Goal: Ask a question: Seek information or help from site administrators or community

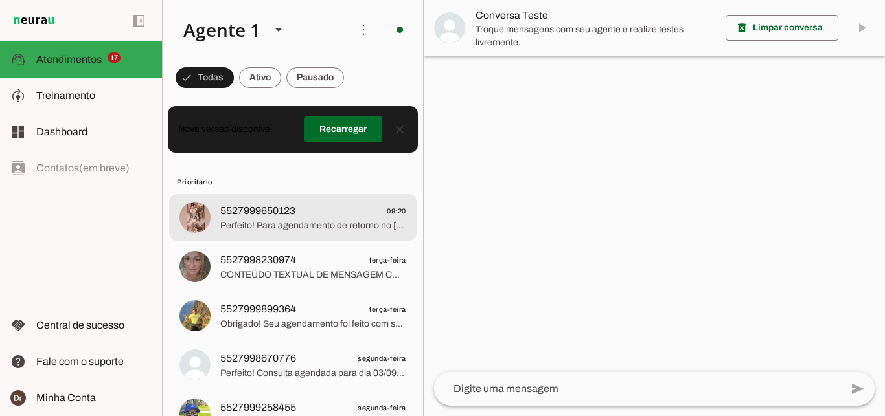
click at [315, 225] on md-item "5527999650123 09:20 Perfeito! Para agendamento de retorno no [GEOGRAPHIC_DATA].…" at bounding box center [292, 217] width 247 height 47
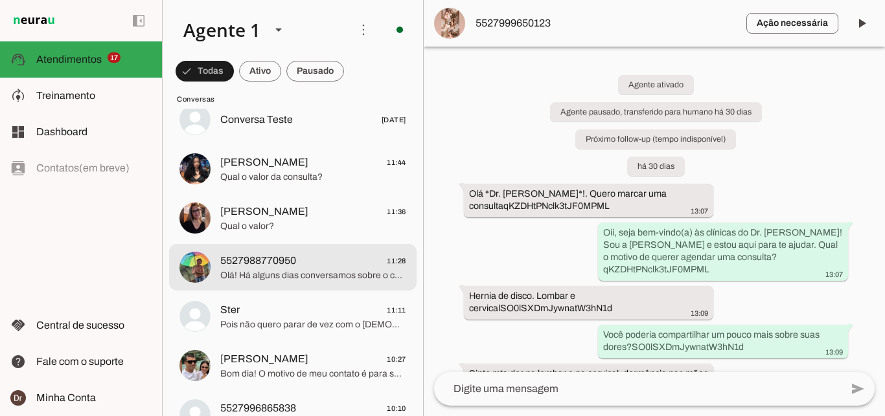
scroll to position [1155, 0]
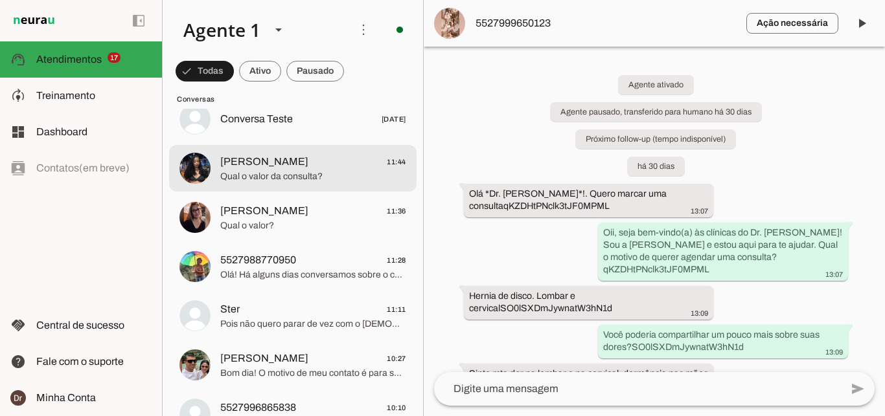
click at [273, 170] on span "Qual o valor da consulta?" at bounding box center [313, 176] width 186 height 13
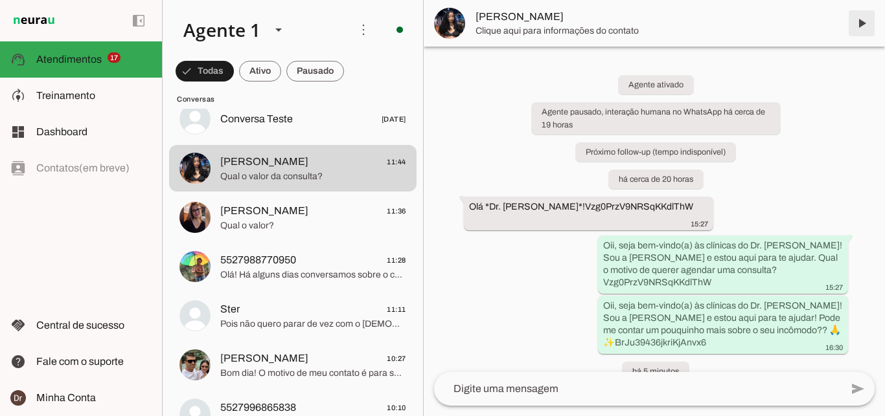
click at [870, 32] on span at bounding box center [861, 23] width 31 height 31
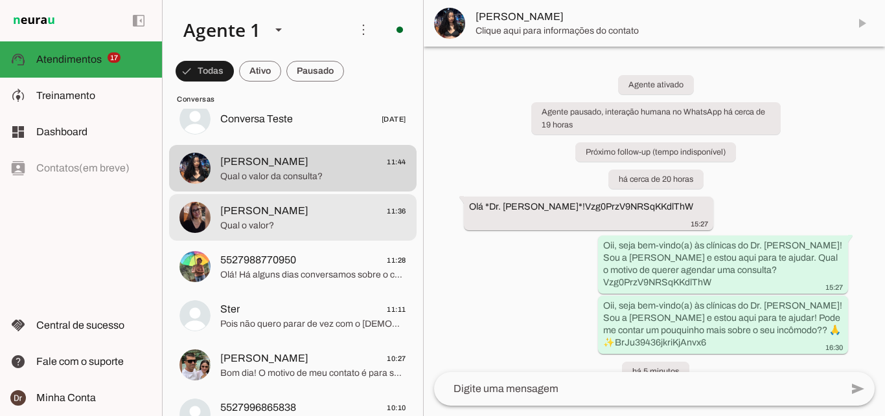
click at [301, 203] on span "[PERSON_NAME] 11:36" at bounding box center [313, 211] width 186 height 16
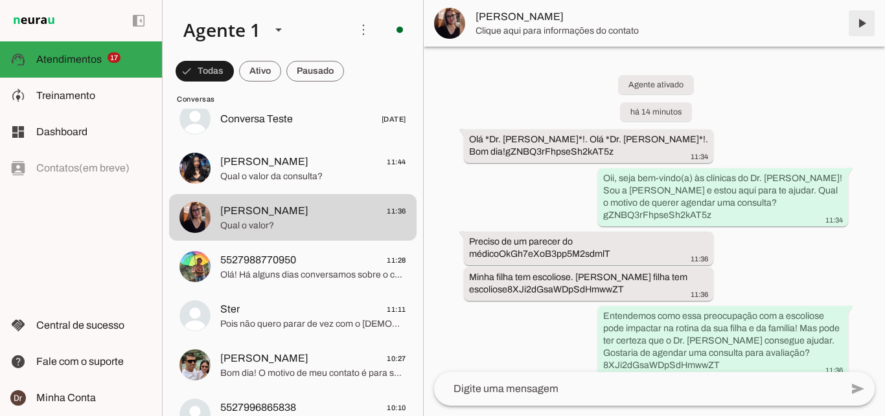
drag, startPoint x: 858, startPoint y: 23, endPoint x: 678, endPoint y: 109, distance: 199.9
click at [859, 23] on span at bounding box center [861, 23] width 31 height 31
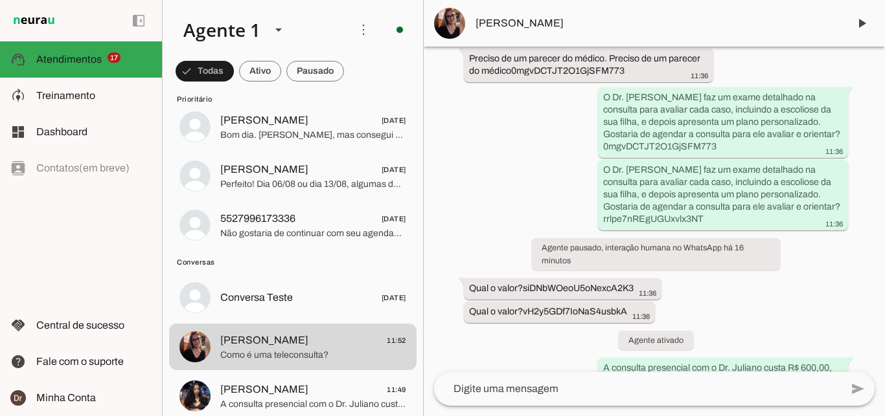
scroll to position [607, 0]
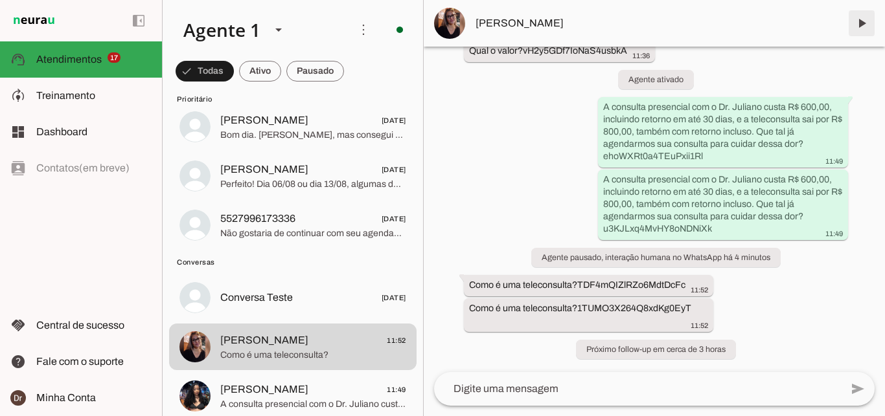
click at [862, 34] on span at bounding box center [861, 23] width 31 height 31
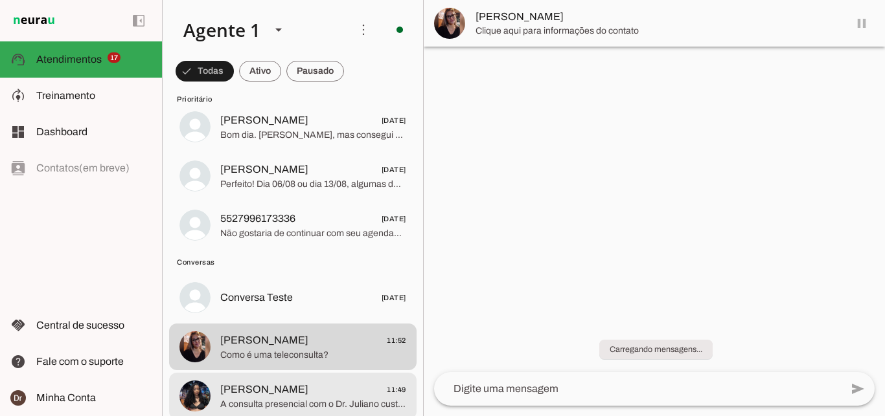
scroll to position [0, 0]
click at [296, 383] on span "[PERSON_NAME] 11:49" at bounding box center [313, 390] width 186 height 16
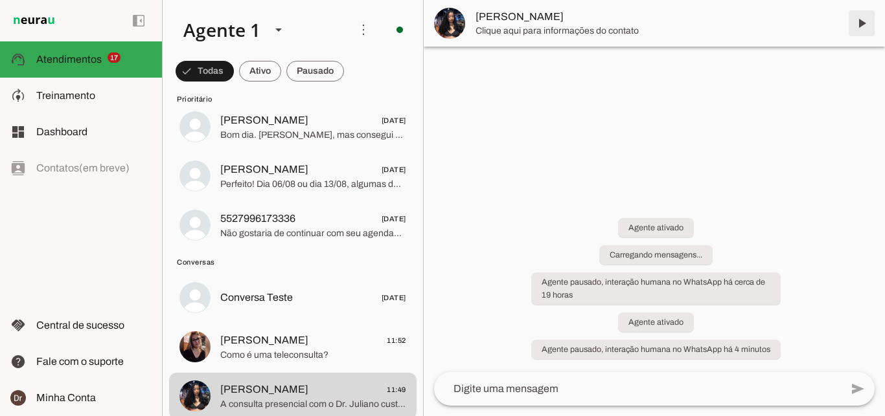
drag, startPoint x: 867, startPoint y: 26, endPoint x: 350, endPoint y: 238, distance: 559.2
click at [867, 25] on span at bounding box center [861, 23] width 31 height 31
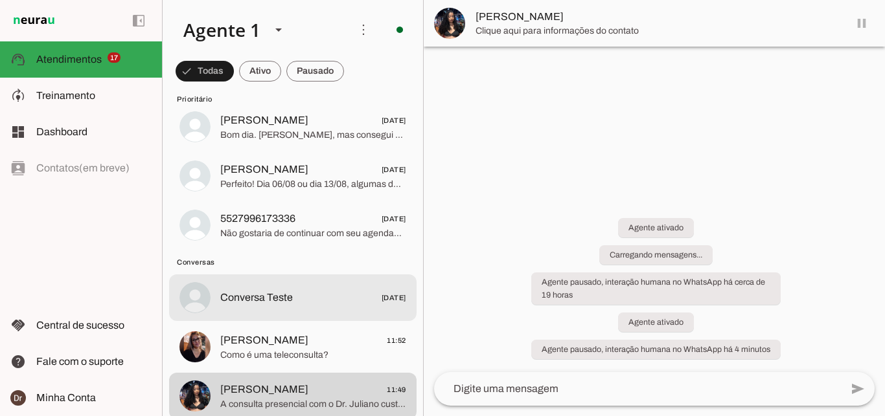
click at [319, 291] on span "Conversa Teste [DATE]" at bounding box center [313, 298] width 186 height 16
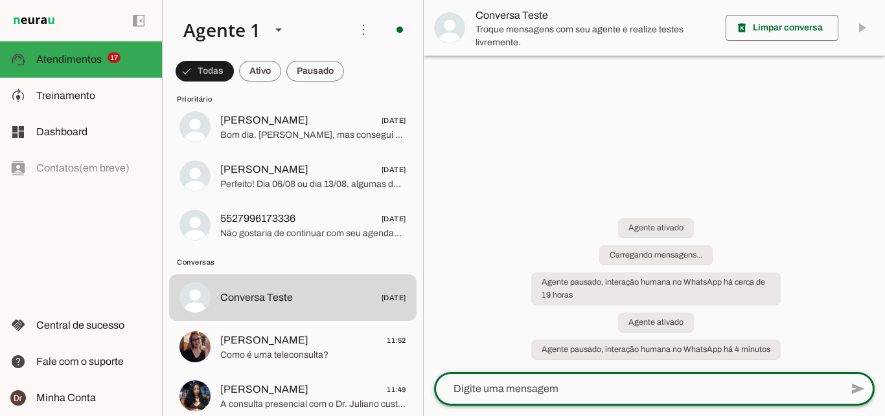
click at [564, 388] on textarea at bounding box center [637, 389] width 407 height 16
click at [859, 390] on span "send" at bounding box center [859, 389] width 16 height 16
type textarea "como é uma teleconsulta"
type md-outlined-text-field "como é uma teleconsulta"
click at [579, 385] on textarea "como é uma teleconsulta" at bounding box center [637, 389] width 407 height 16
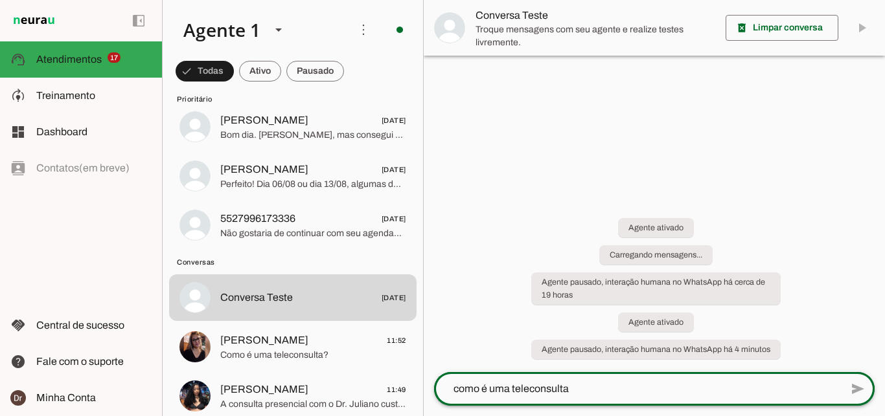
click at [850, 386] on div "send" at bounding box center [858, 389] width 31 height 34
click at [861, 27] on md-item "Conversa Teste" at bounding box center [654, 28] width 461 height 56
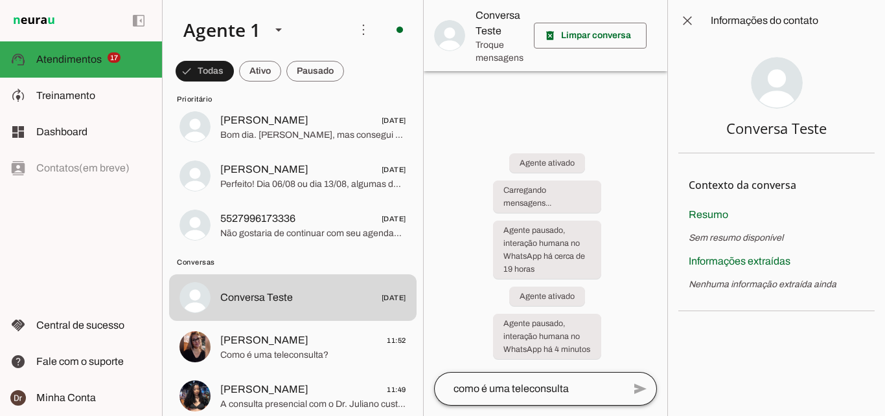
click at [580, 381] on div "como é uma teleconsulta" at bounding box center [528, 389] width 189 height 34
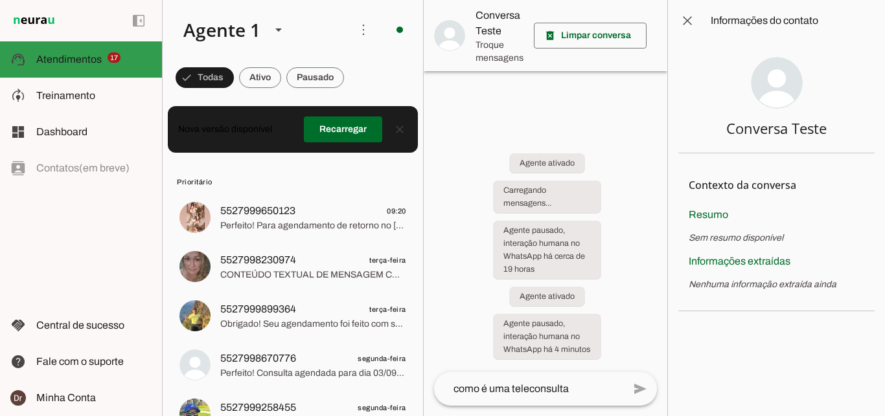
click at [36, 47] on md-item "support_agent Atendimentos Atendimentos 17" at bounding box center [81, 59] width 162 height 36
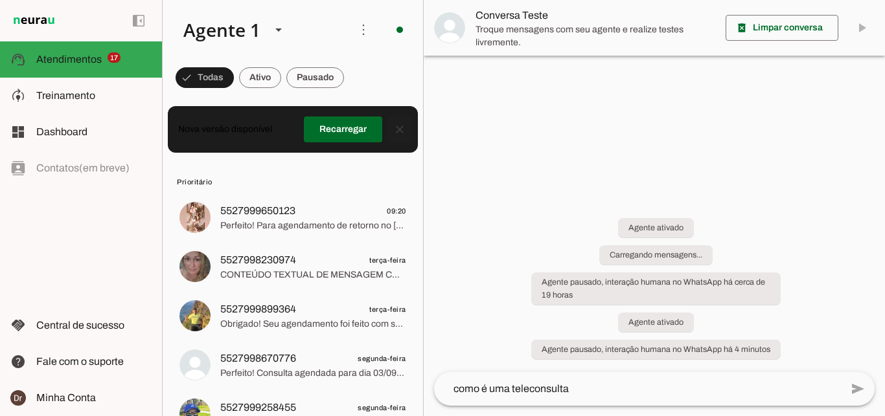
click at [393, 132] on span at bounding box center [399, 129] width 31 height 31
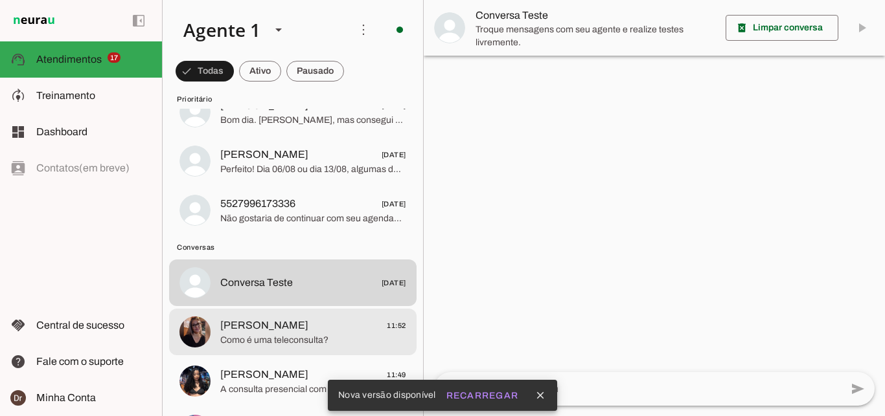
scroll to position [1168, 0]
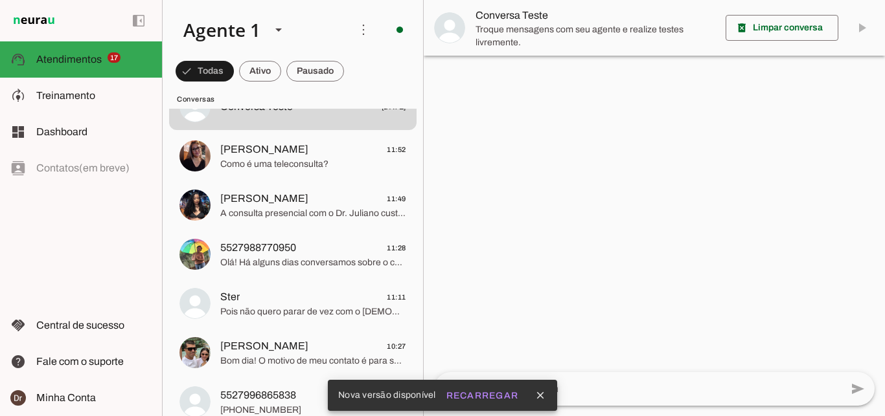
click at [672, 386] on textarea at bounding box center [637, 389] width 407 height 16
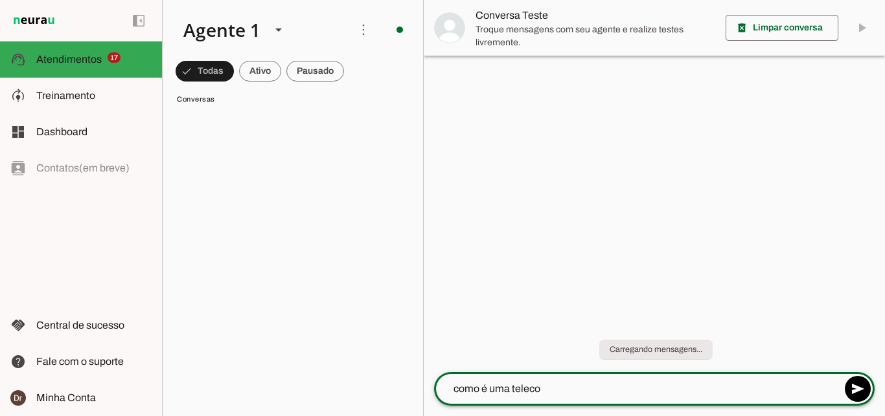
scroll to position [0, 0]
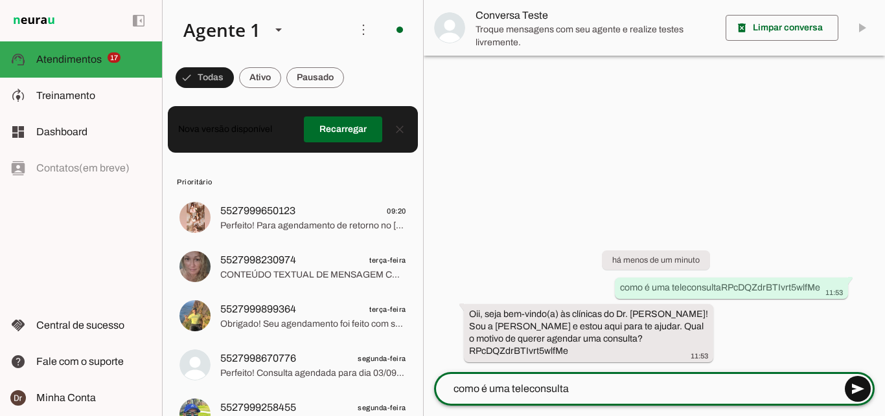
type textarea "como é uma teleconsulta"
type md-outlined-text-field "como é uma teleconsulta"
click at [851, 391] on span at bounding box center [857, 389] width 31 height 31
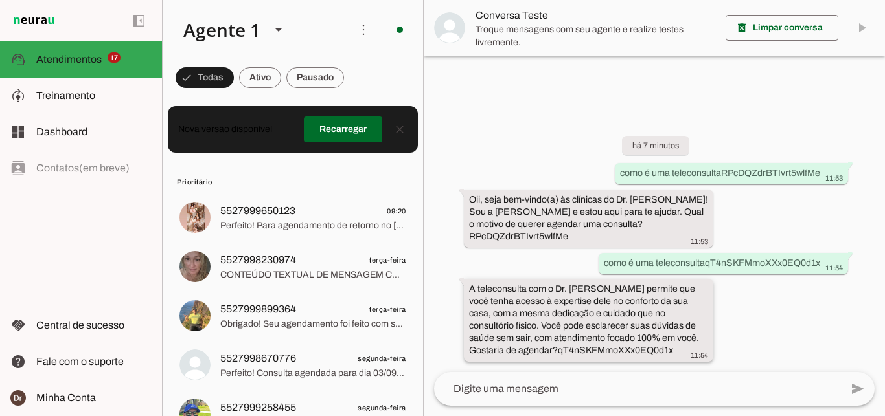
drag, startPoint x: 467, startPoint y: 289, endPoint x: 556, endPoint y: 349, distance: 107.8
click at [556, 349] on whatsapp-message-bubble "A teleconsulta com o Dr. Juliano Rodrigues permite que você tenha acesso à expe…" at bounding box center [589, 320] width 250 height 83
copy whatsapp-message-bubble "A teleconsulta com o Dr. Juliano Rodrigues permite que você tenha acesso à expe…"
